Goal: Task Accomplishment & Management: Complete application form

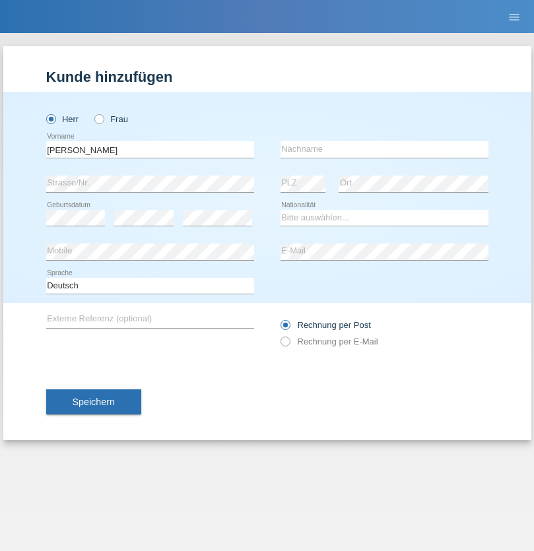
type input "[PERSON_NAME]"
click at [384, 149] on input "text" at bounding box center [385, 149] width 208 height 17
type input "[PERSON_NAME]"
select select "PT"
select select "C"
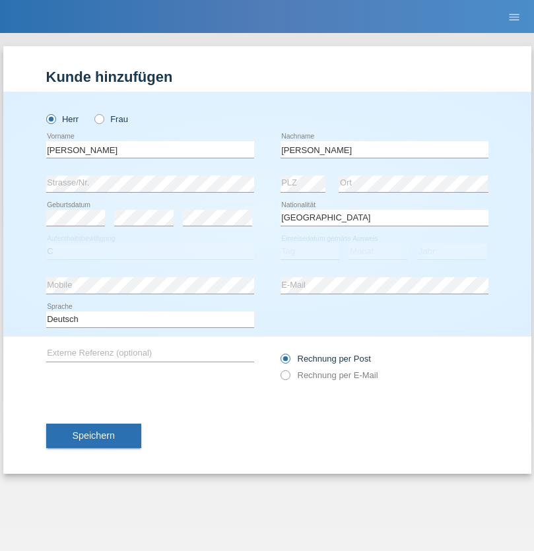
select select "01"
select select "07"
select select "2005"
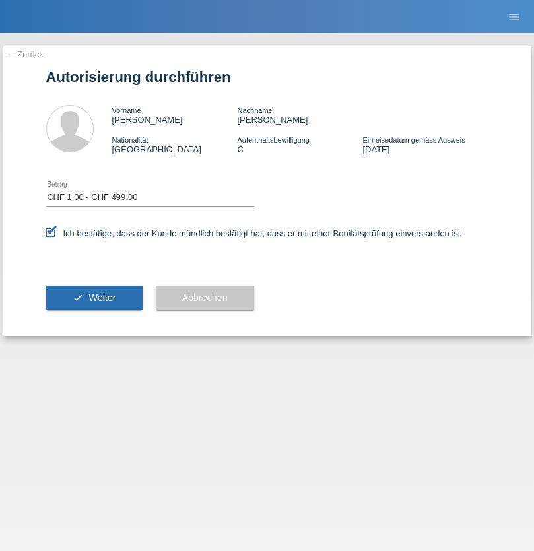
select select "1"
click at [94, 298] on span "Weiter" at bounding box center [101, 297] width 27 height 11
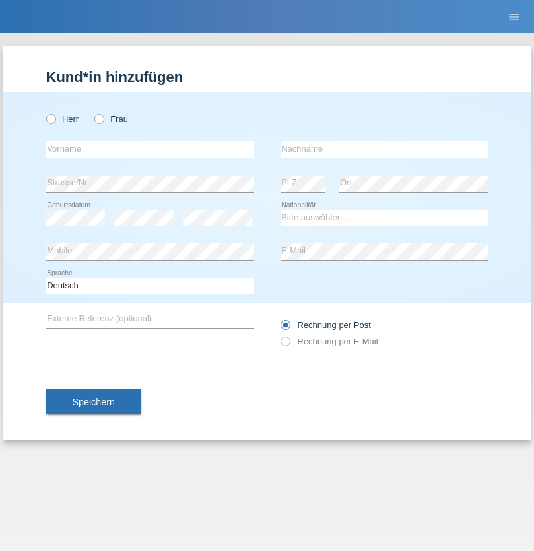
radio input "true"
click at [150, 149] on input "text" at bounding box center [150, 149] width 208 height 17
type input "Gjylsime"
click at [384, 149] on input "text" at bounding box center [385, 149] width 208 height 17
type input "Neziri"
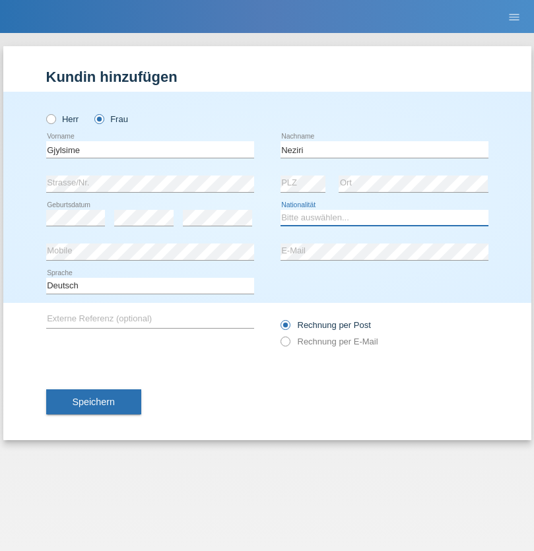
select select "CH"
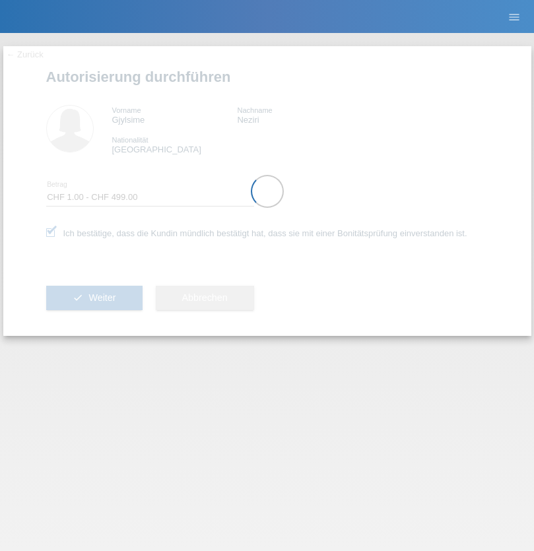
select select "1"
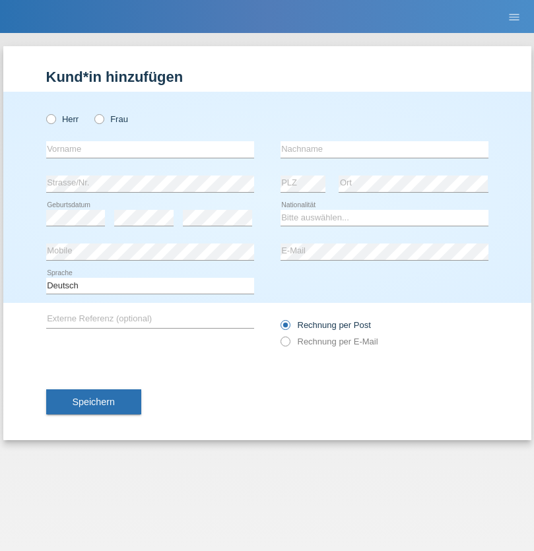
radio input "true"
click at [150, 149] on input "text" at bounding box center [150, 149] width 208 height 17
type input "Aferdita"
click at [384, 149] on input "text" at bounding box center [385, 149] width 208 height 17
type input "Alaj"
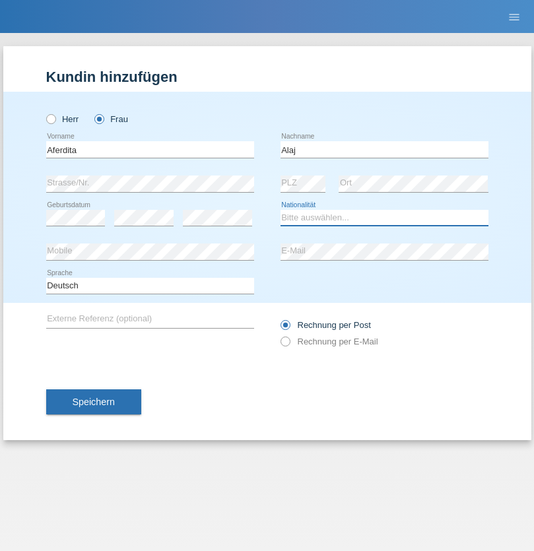
select select "XK"
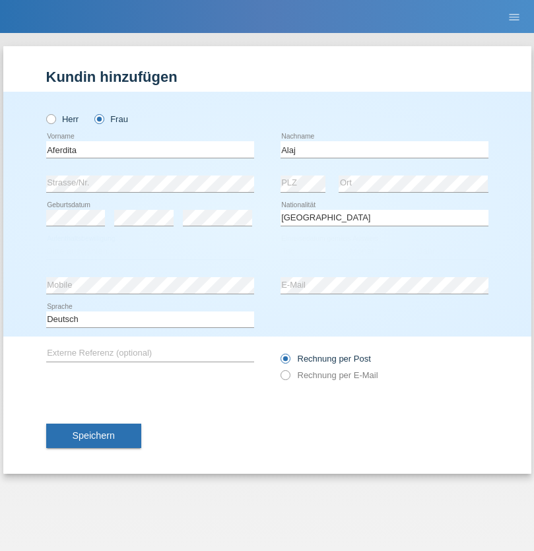
select select "C"
select select "08"
select select "09"
select select "1974"
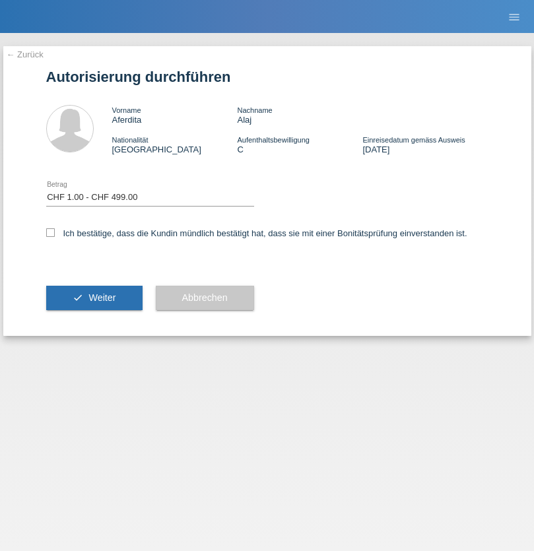
select select "1"
checkbox input "true"
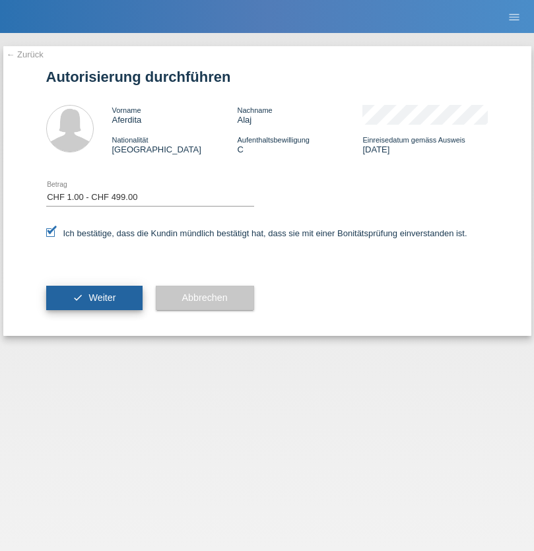
click at [94, 298] on span "Weiter" at bounding box center [101, 297] width 27 height 11
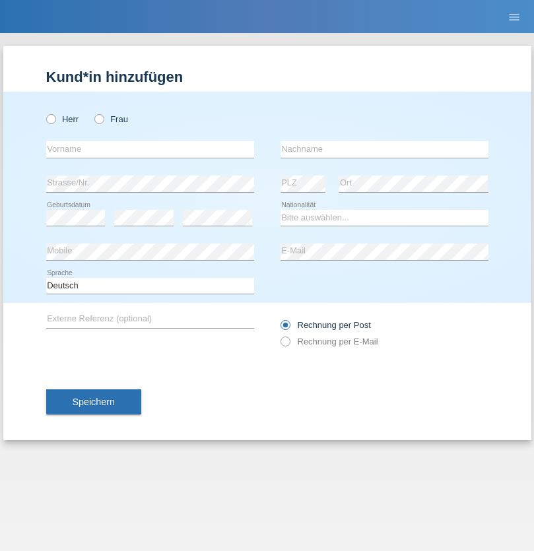
radio input "true"
click at [150, 149] on input "text" at bounding box center [150, 149] width 208 height 17
type input "Armend"
click at [384, 149] on input "text" at bounding box center [385, 149] width 208 height 17
type input "Alaj"
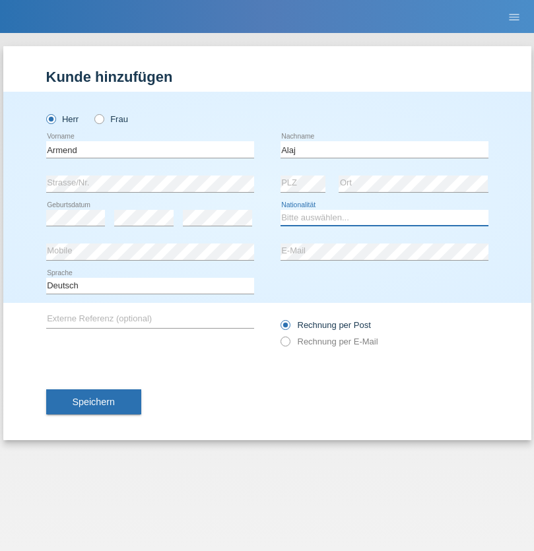
select select "CH"
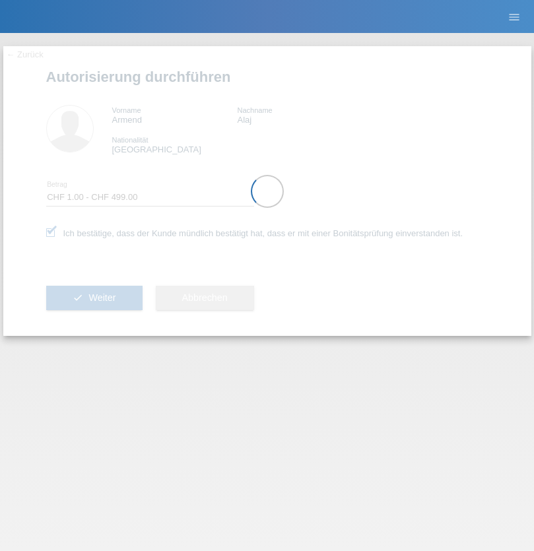
select select "1"
